Goal: Task Accomplishment & Management: Use online tool/utility

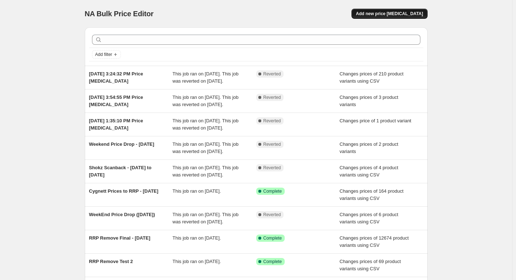
click at [387, 9] on button "Add new price [MEDICAL_DATA]" at bounding box center [390, 14] width 76 height 10
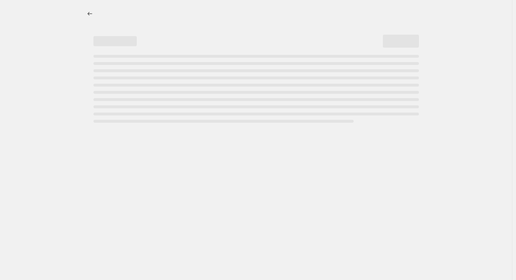
select select "percentage"
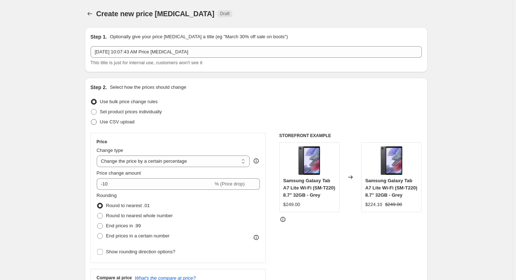
click at [118, 122] on span "Use CSV upload" at bounding box center [117, 121] width 35 height 5
click at [91, 119] on input "Use CSV upload" at bounding box center [91, 119] width 0 height 0
radio input "true"
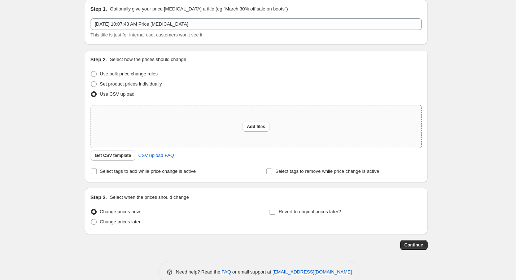
scroll to position [36, 0]
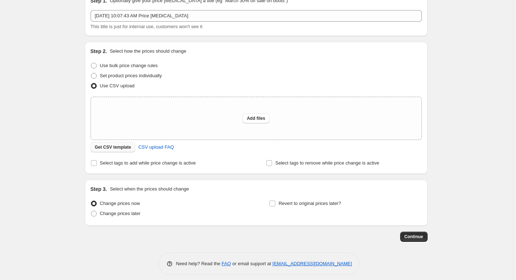
click at [121, 147] on span "Get CSV template" at bounding box center [113, 147] width 36 height 6
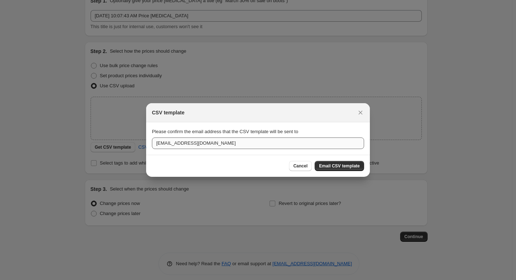
drag, startPoint x: 336, startPoint y: 165, endPoint x: 225, endPoint y: 143, distance: 113.3
click at [226, 143] on div "CSV template Please confirm the email address that the CSV template will be sen…" at bounding box center [258, 140] width 224 height 74
drag, startPoint x: 143, startPoint y: 143, endPoint x: 153, endPoint y: 144, distance: 9.8
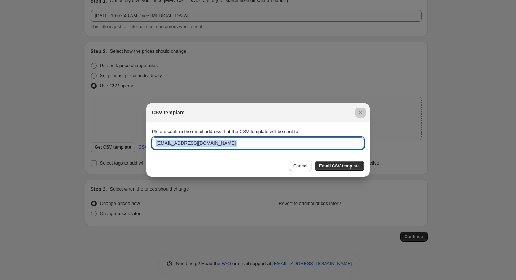
click at [164, 146] on input "[EMAIL_ADDRESS][DOMAIN_NAME]" at bounding box center [258, 144] width 212 height 12
type input "[EMAIL_ADDRESS][DOMAIN_NAME]"
click at [343, 167] on span "Email CSV template" at bounding box center [339, 166] width 41 height 6
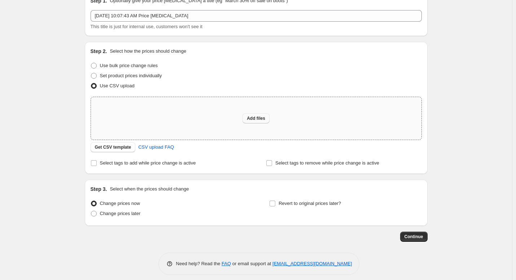
click at [253, 117] on span "Add files" at bounding box center [256, 119] width 18 height 6
type input "C:\fakepath\Shokz Prices (Increase).csv"
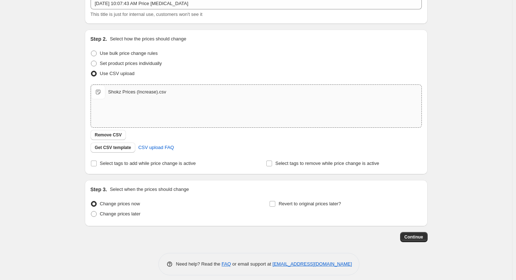
scroll to position [55, 0]
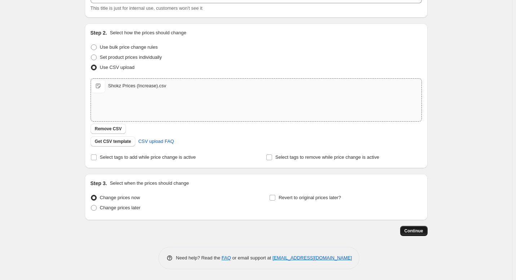
click at [416, 228] on span "Continue" at bounding box center [414, 231] width 19 height 6
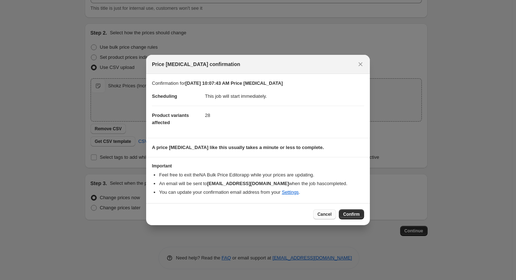
click at [324, 214] on span "Cancel" at bounding box center [325, 215] width 14 height 6
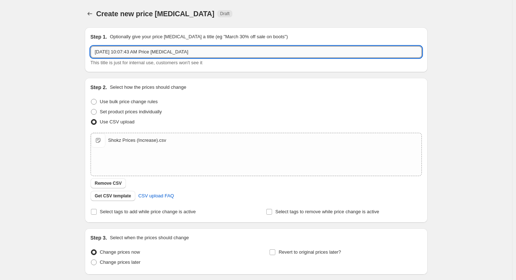
click at [217, 49] on input "Sep 15, 2025, 10:07:43 AM Price change job" at bounding box center [256, 52] width 331 height 12
click at [62, 74] on div "Create new price change job. This page is ready Create new price change job Dra…" at bounding box center [256, 167] width 512 height 335
click at [189, 49] on input "Shokz Prices Fixed" at bounding box center [256, 52] width 331 height 12
click at [214, 54] on input "Shokz Prices Fixed due we selling at lowest" at bounding box center [256, 52] width 331 height 12
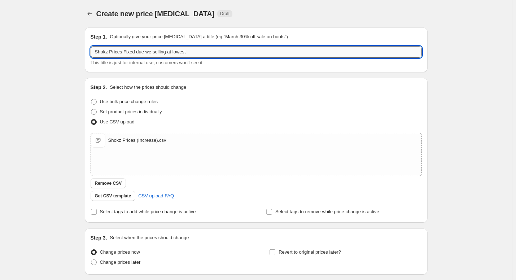
click at [214, 54] on input "Shokz Prices Fixed due we selling at lowest" at bounding box center [256, 52] width 331 height 12
paste input "as We Sell at the L"
drag, startPoint x: 145, startPoint y: 50, endPoint x: 165, endPoint y: 85, distance: 40.4
click at [145, 51] on input "Shokz Prices Fixed as We Sell at the Lowest" at bounding box center [256, 52] width 331 height 12
type input "Shokz Prices Fixed as we Sell at the Lowest"
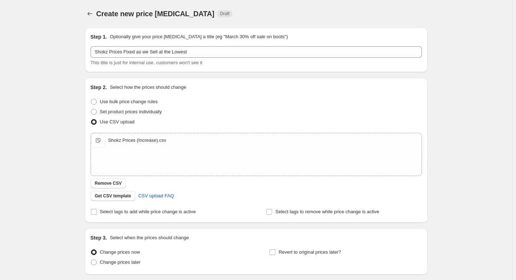
click at [65, 89] on div "Create new price change job. This page is ready Create new price change job Dra…" at bounding box center [256, 167] width 512 height 335
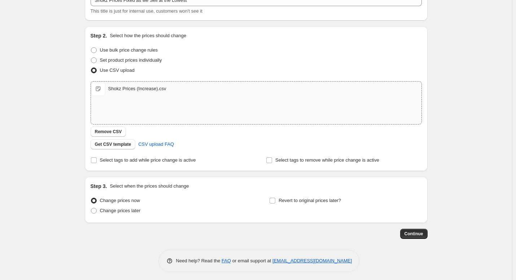
scroll to position [55, 0]
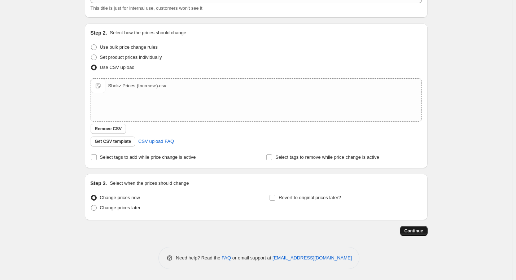
click at [410, 227] on button "Continue" at bounding box center [413, 231] width 27 height 10
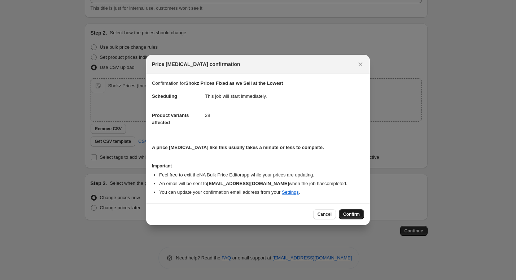
click at [352, 213] on span "Confirm" at bounding box center [351, 215] width 17 height 6
